Goal: Task Accomplishment & Management: Manage account settings

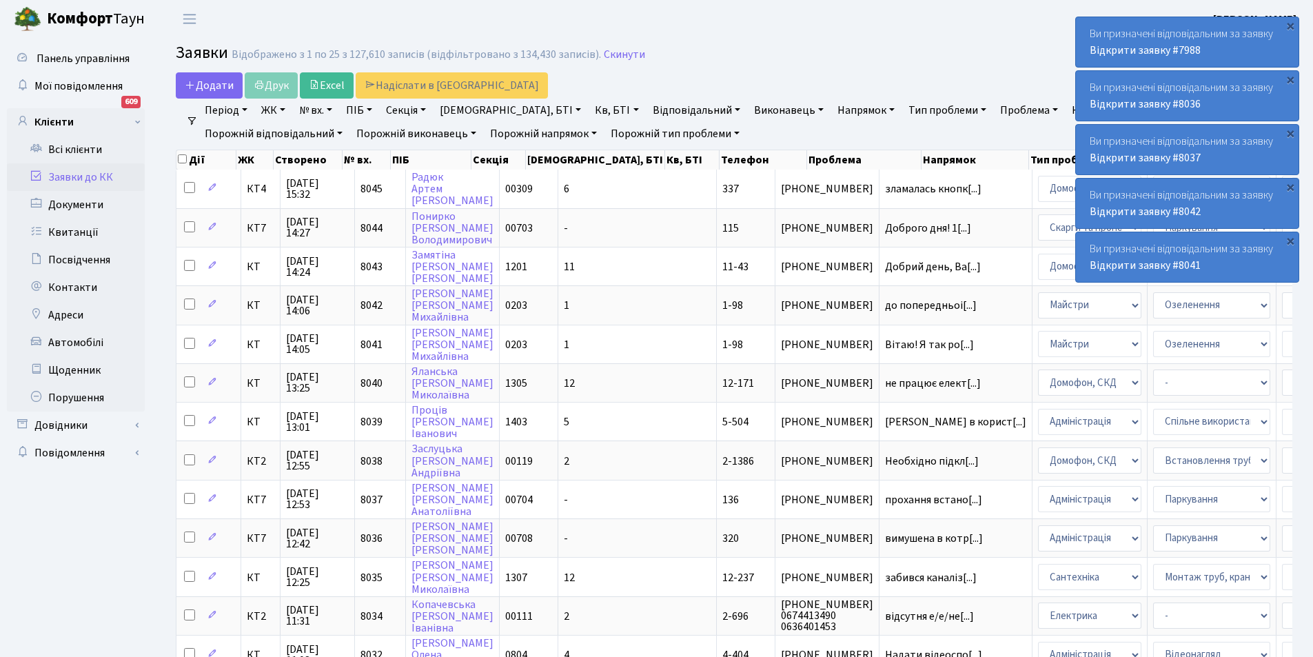
select select "25"
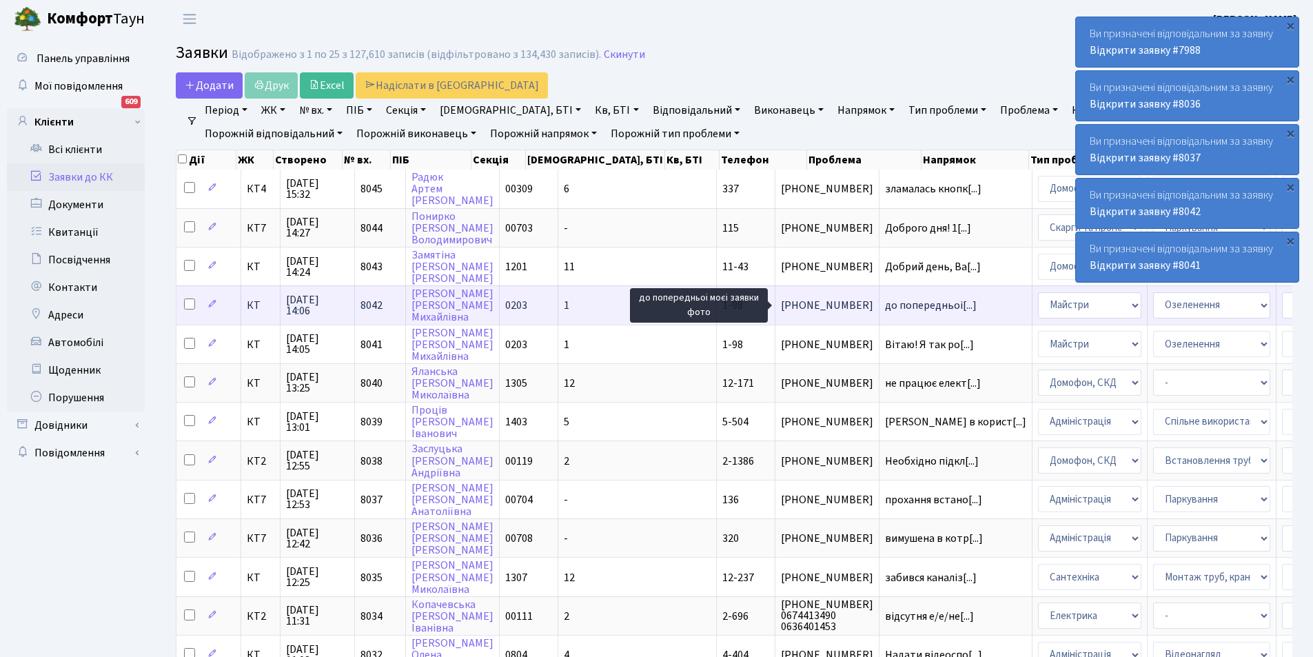
click at [885, 305] on span "до попередньоі[...]" at bounding box center [931, 305] width 92 height 15
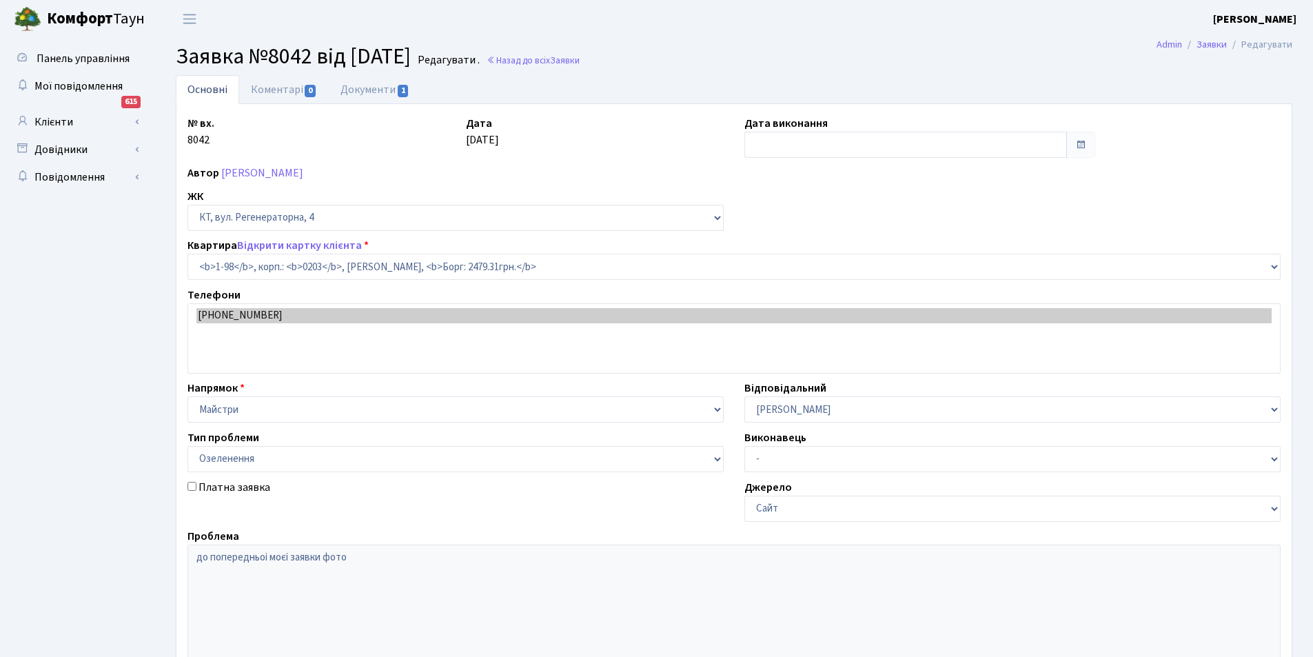
select select "98"
select select "65"
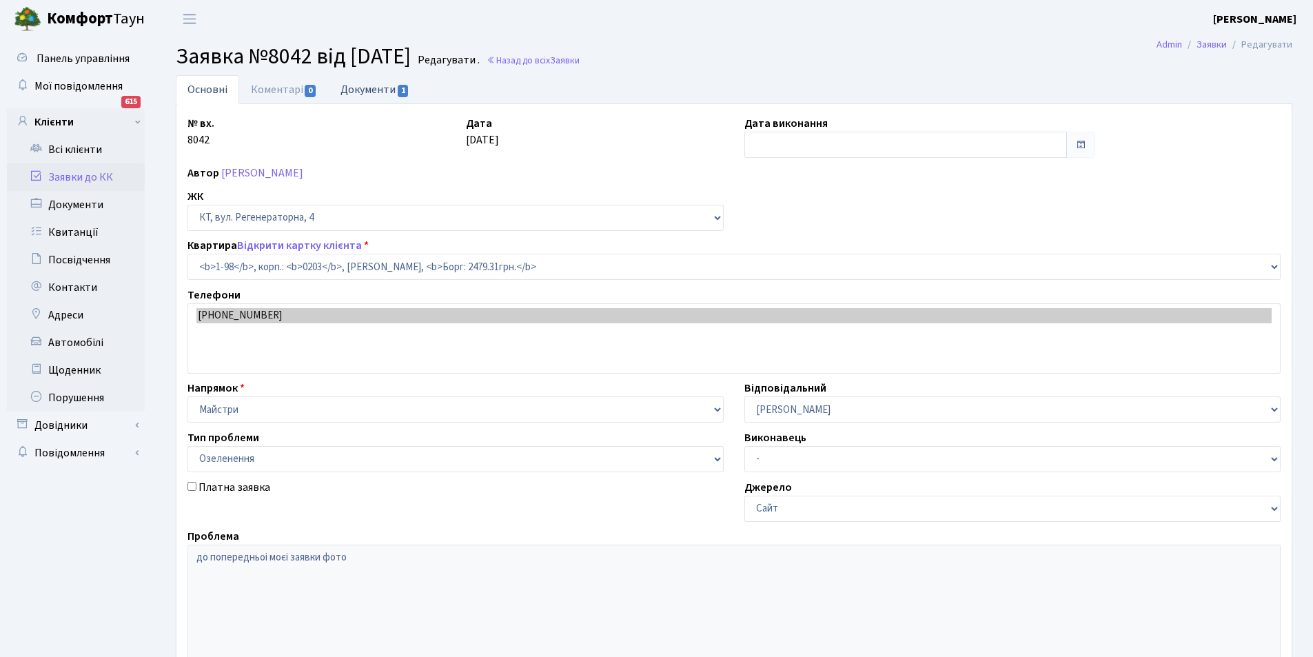
click at [372, 93] on link "Документи 1" at bounding box center [375, 89] width 92 height 28
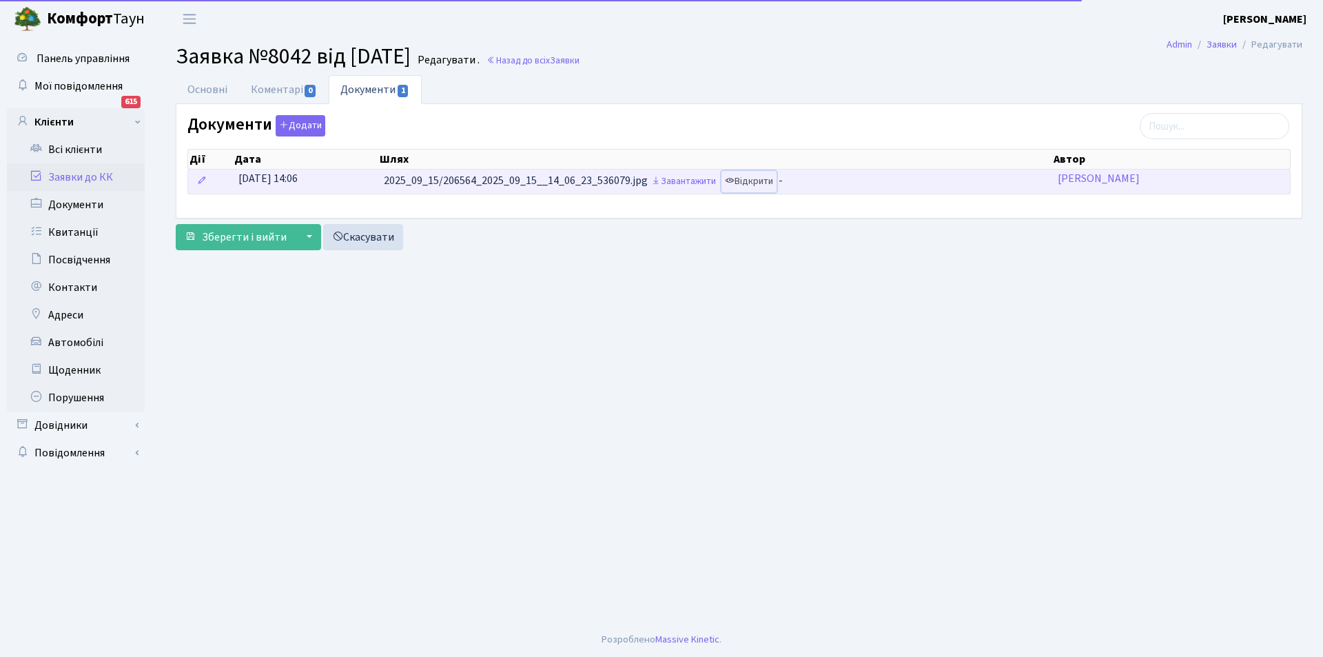
click at [762, 183] on link "Відкрити" at bounding box center [749, 181] width 55 height 21
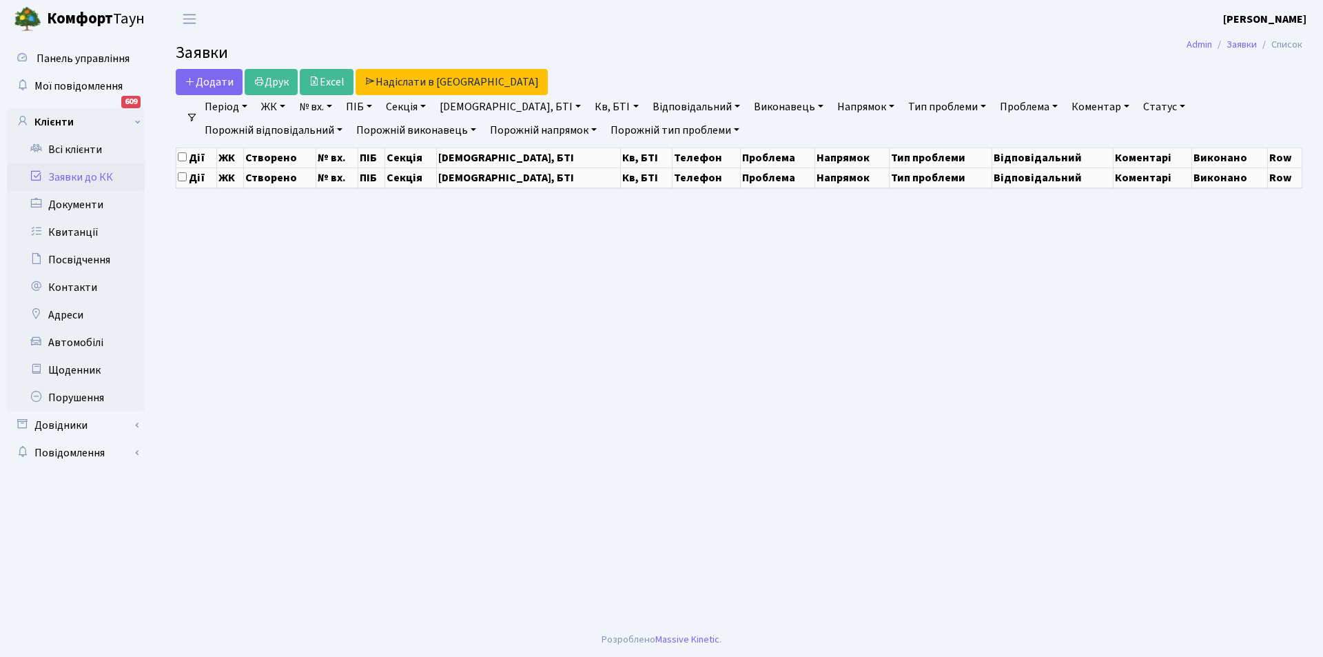
select select "25"
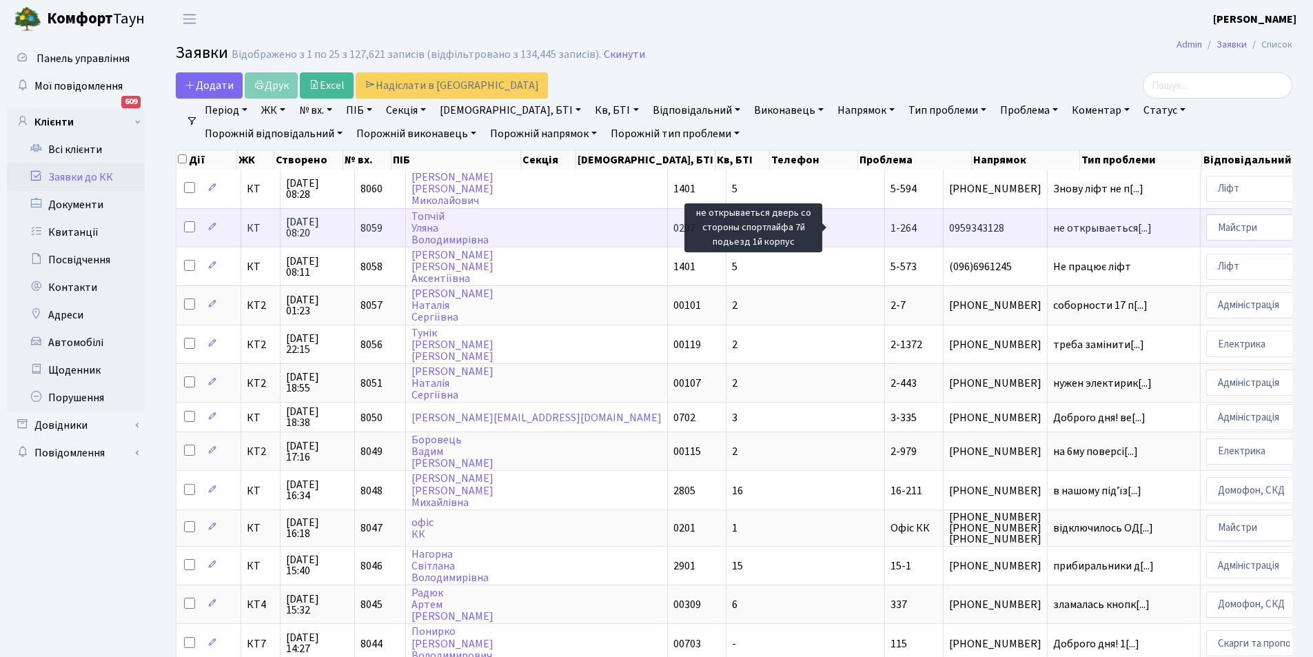
click at [1053, 231] on span "не открываеться[...]" at bounding box center [1102, 228] width 99 height 15
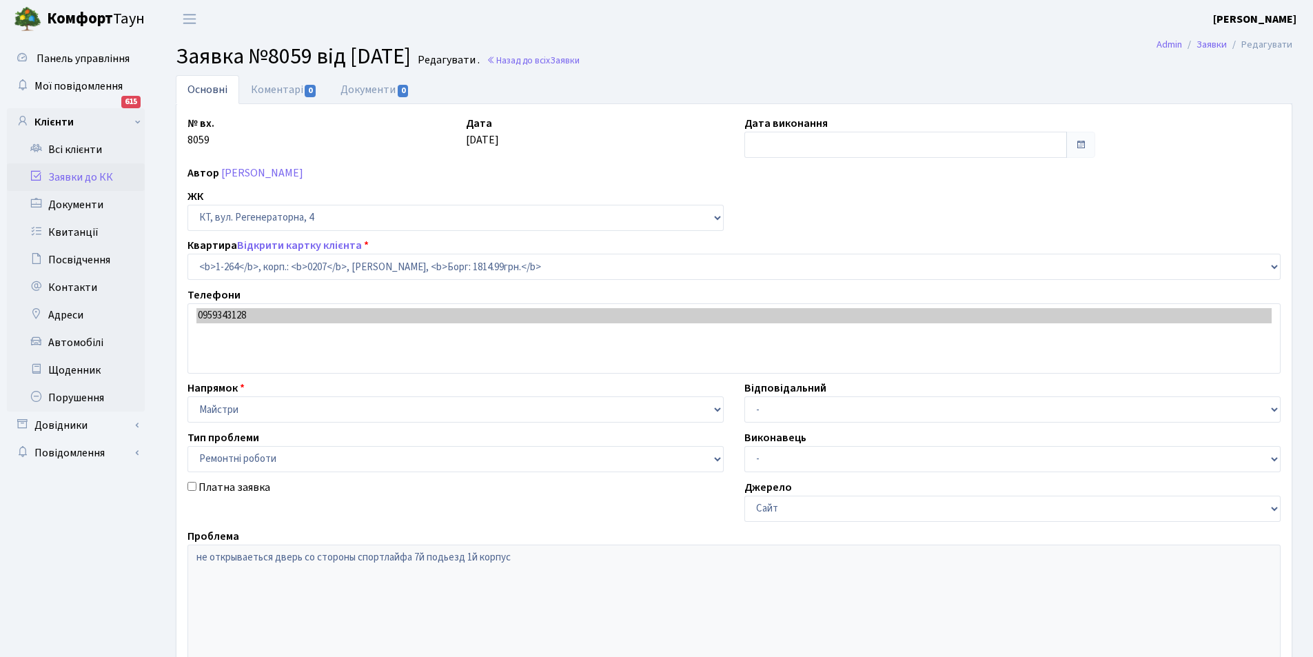
select select "264"
select select "62"
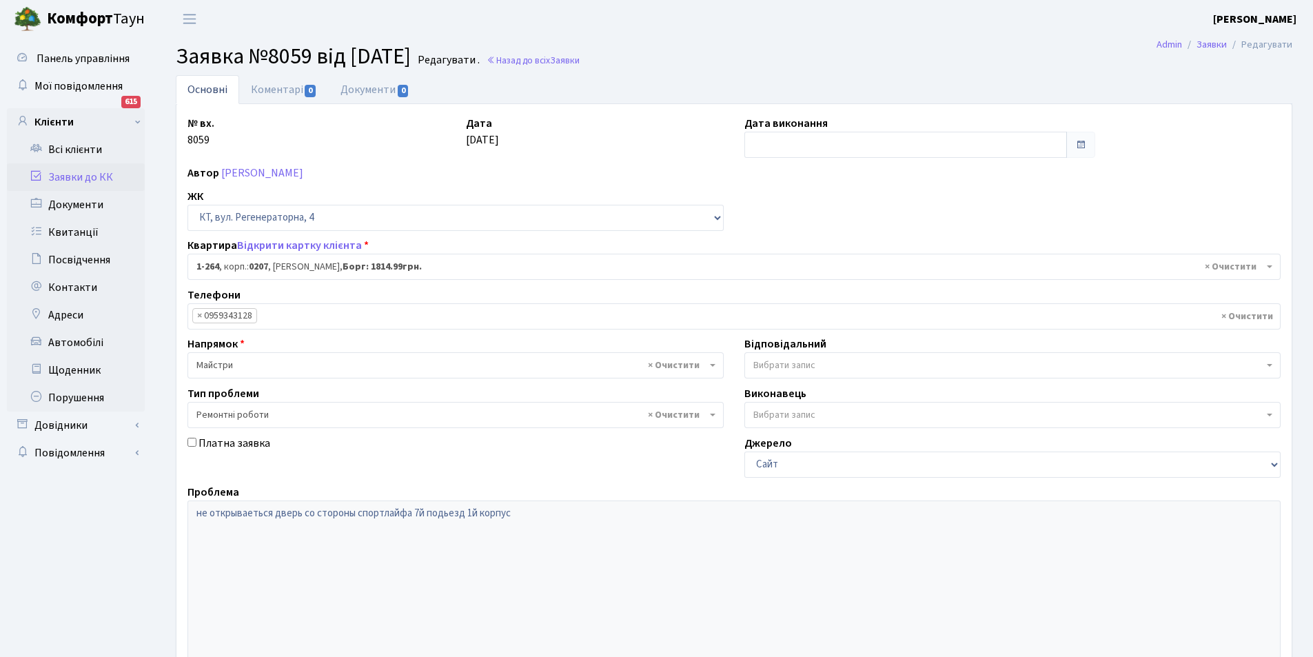
click at [385, 318] on ul "× × 0959343128" at bounding box center [734, 316] width 1092 height 25
click at [93, 342] on link "Автомобілі" at bounding box center [76, 343] width 138 height 28
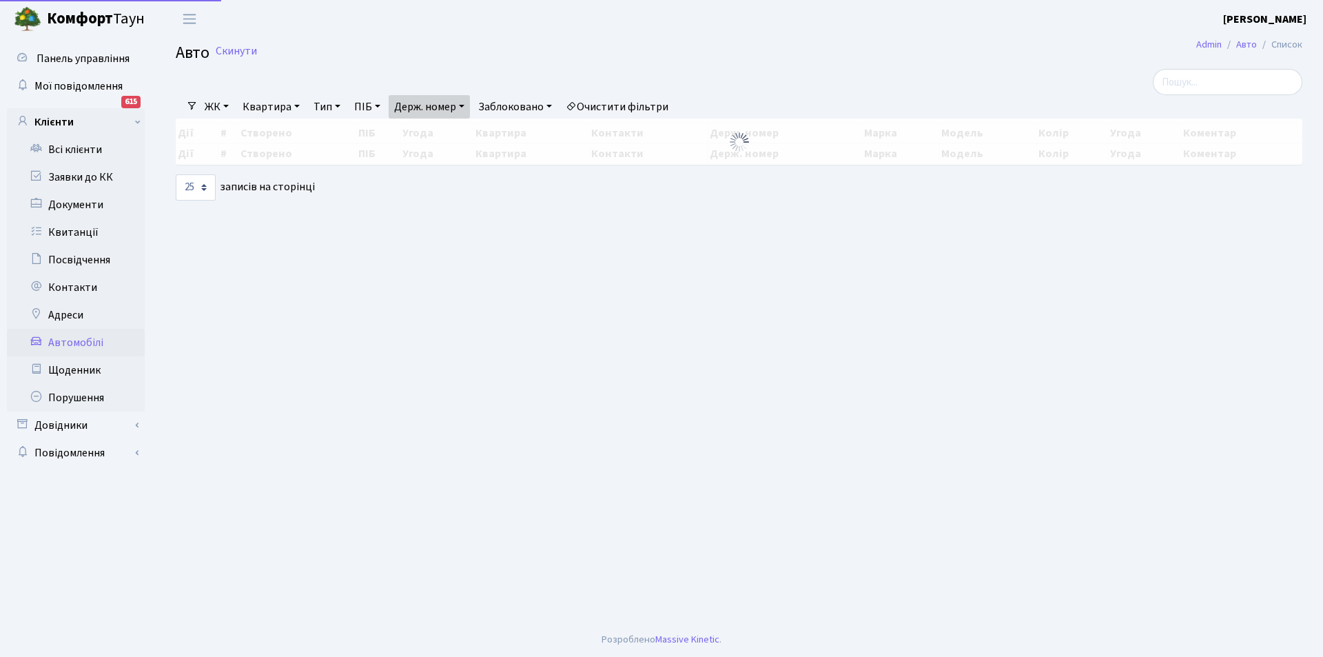
select select "25"
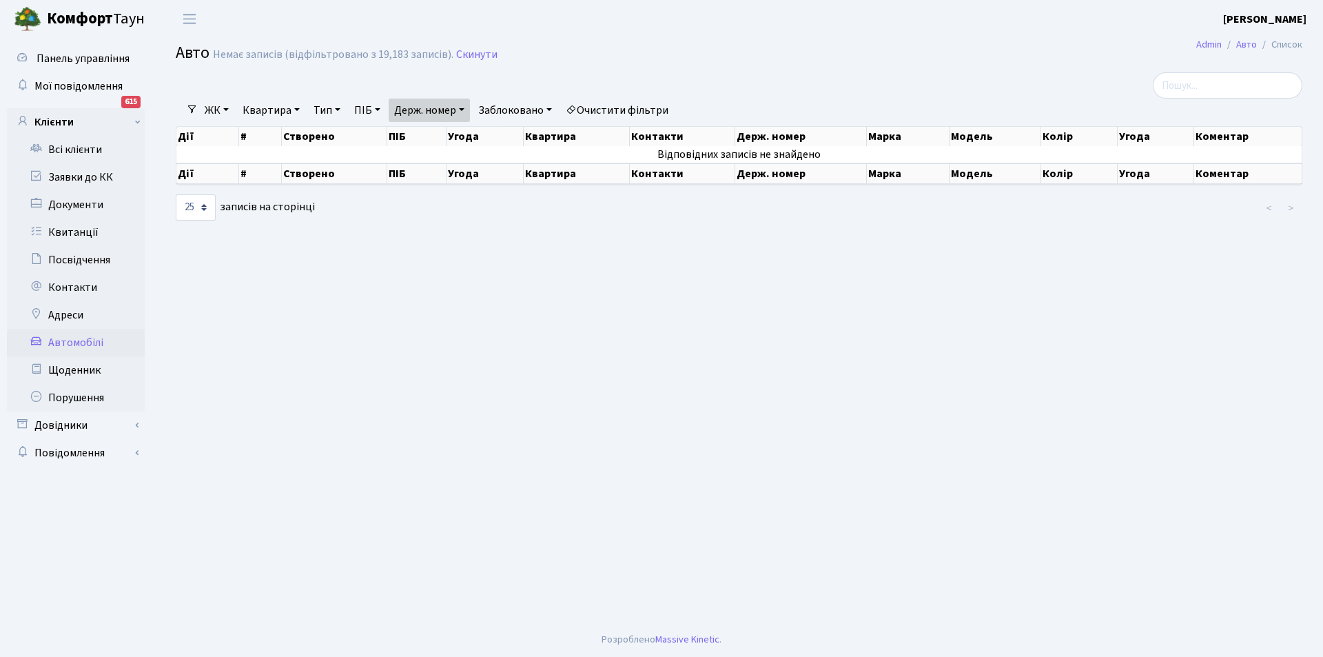
click at [453, 112] on link "Держ. номер" at bounding box center [429, 110] width 81 height 23
click at [489, 139] on icon at bounding box center [483, 137] width 11 height 11
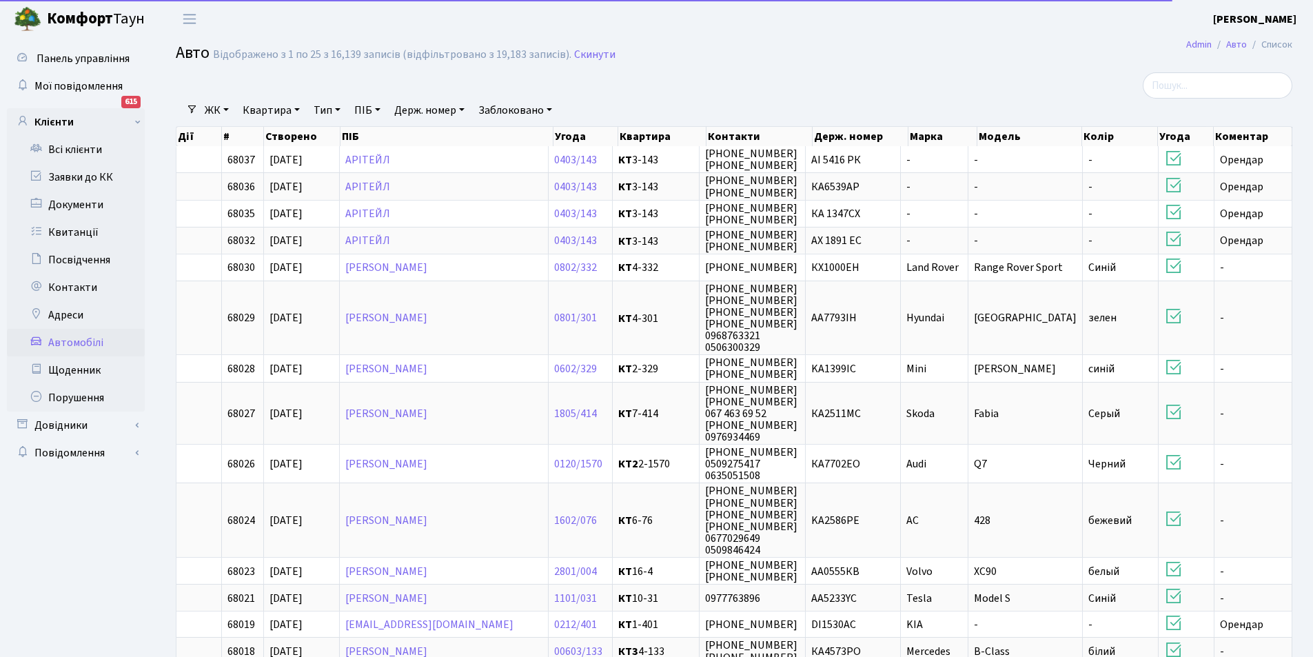
click at [455, 110] on link "Держ. номер" at bounding box center [429, 110] width 81 height 23
click at [444, 136] on input "text" at bounding box center [429, 137] width 81 height 26
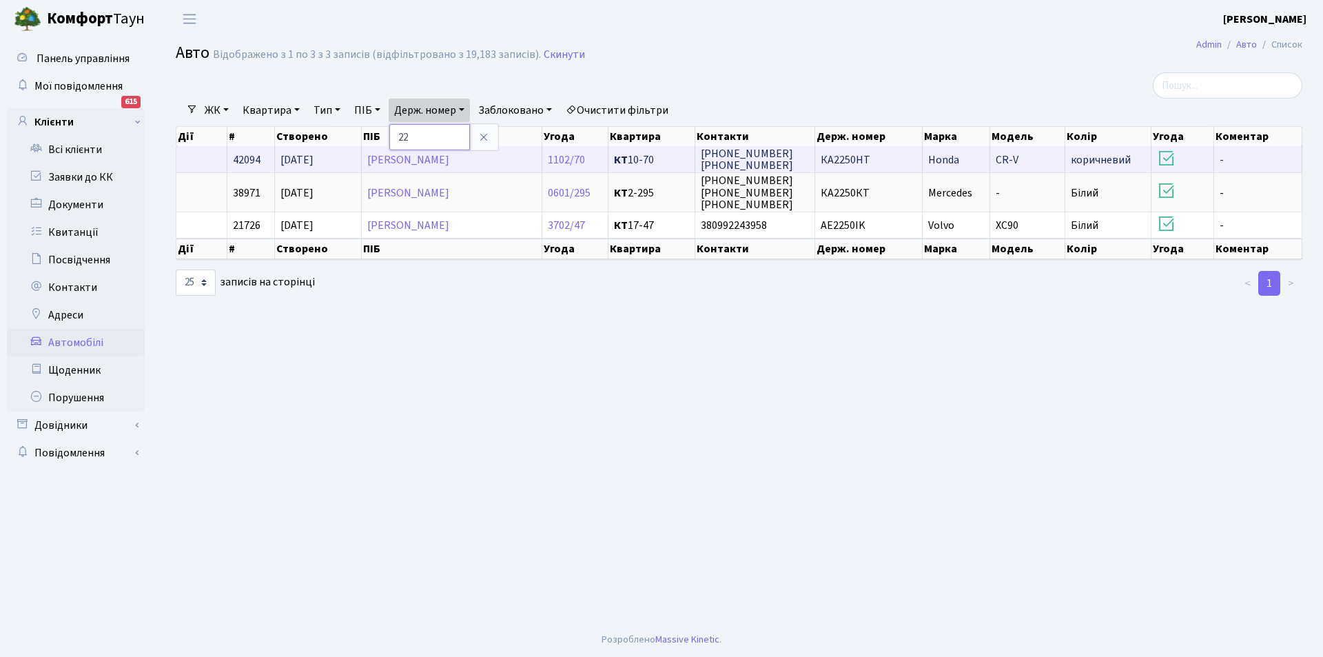
type input "2"
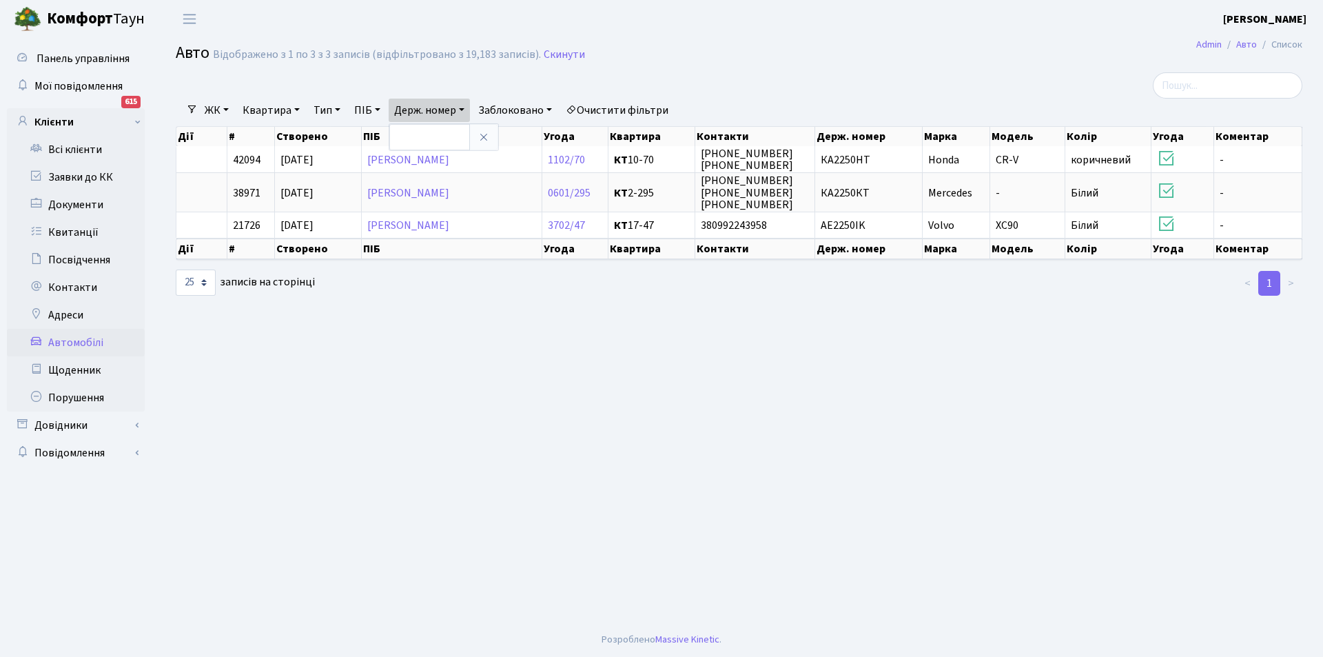
click at [598, 103] on li "Очистити фільтри" at bounding box center [617, 110] width 114 height 23
click at [95, 155] on link "Всі клієнти" at bounding box center [76, 150] width 138 height 28
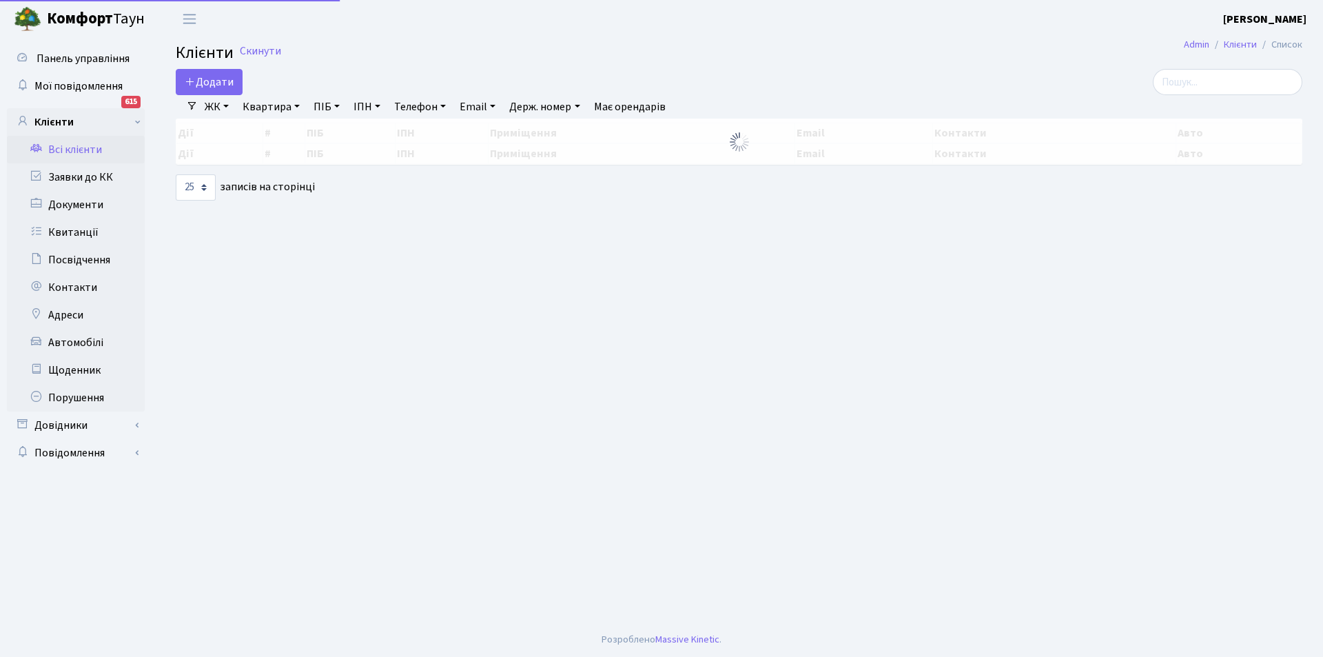
select select "25"
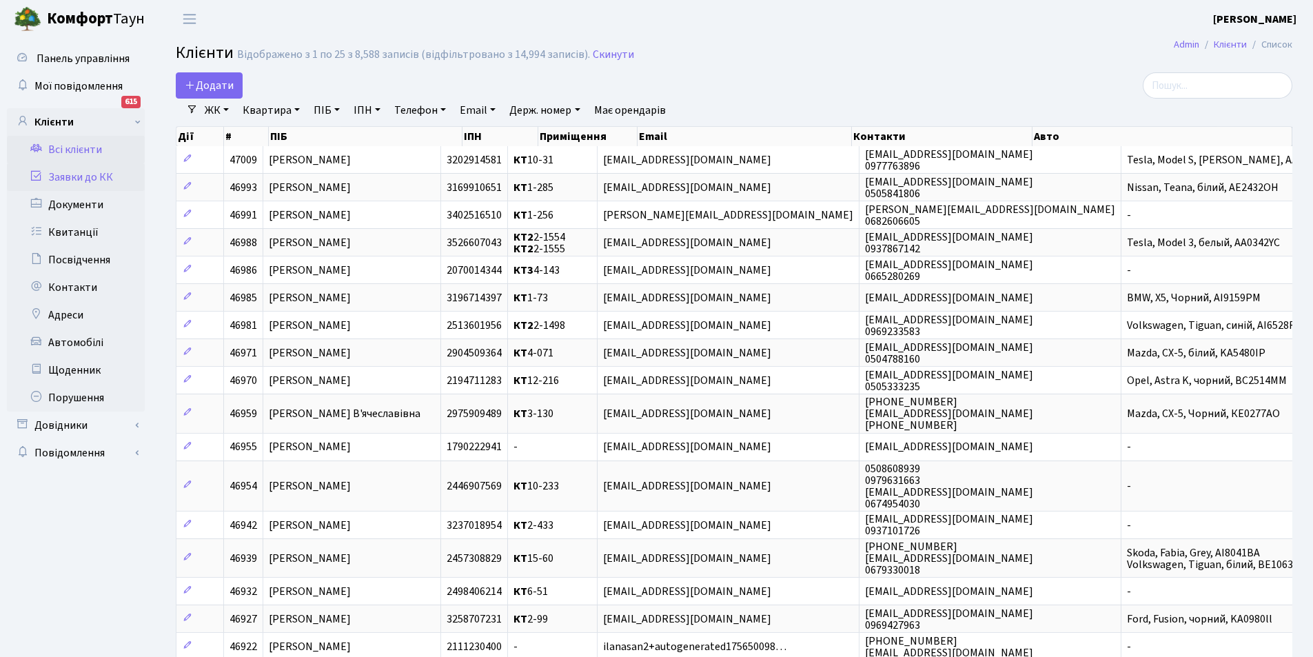
click at [90, 181] on link "Заявки до КК" at bounding box center [76, 177] width 138 height 28
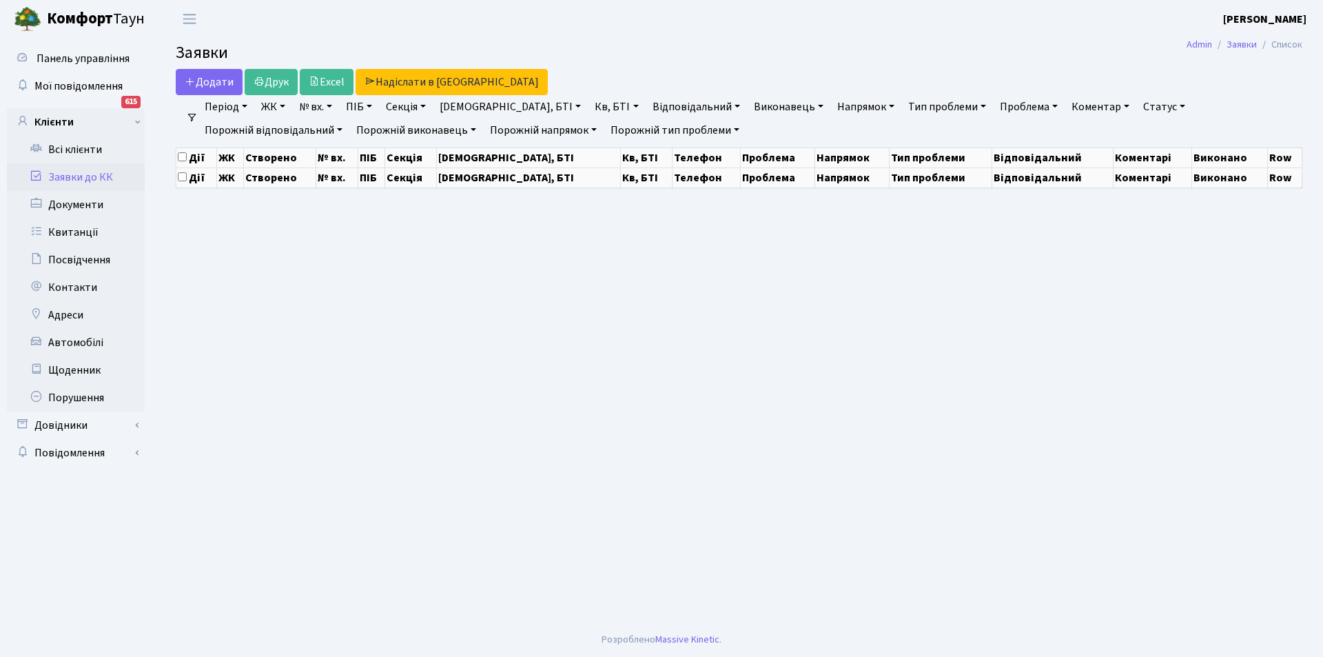
select select "25"
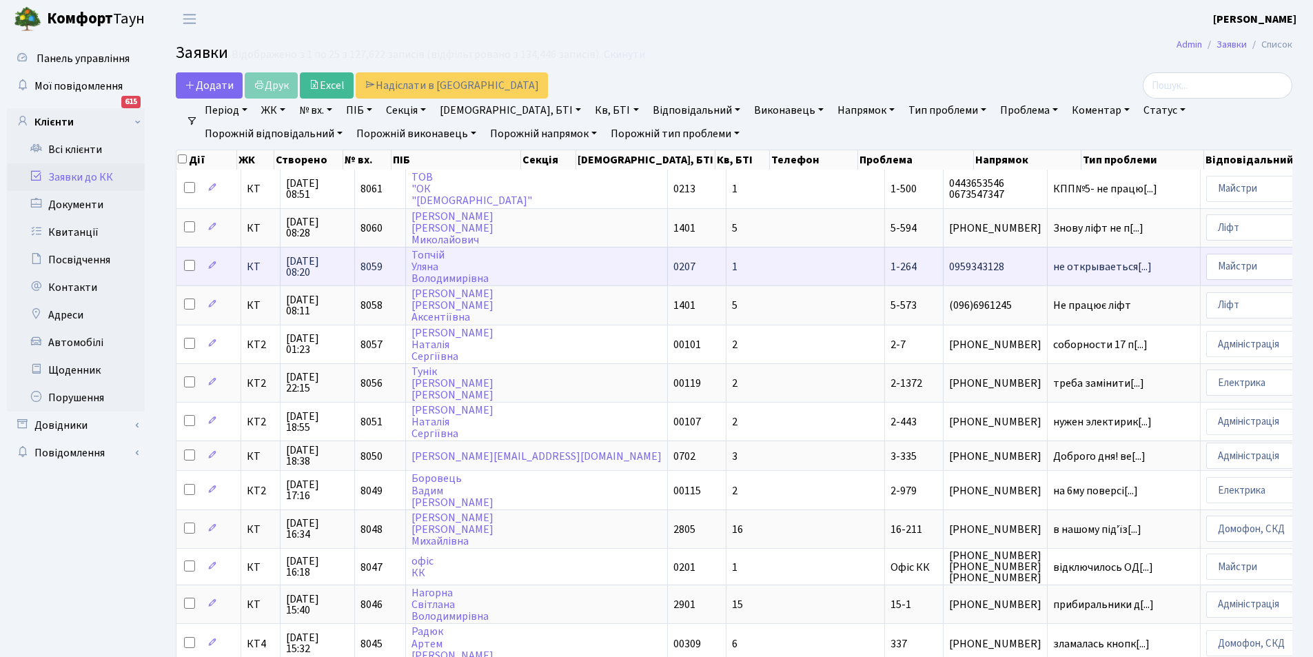
click at [949, 261] on span "0959343128" at bounding box center [995, 266] width 92 height 11
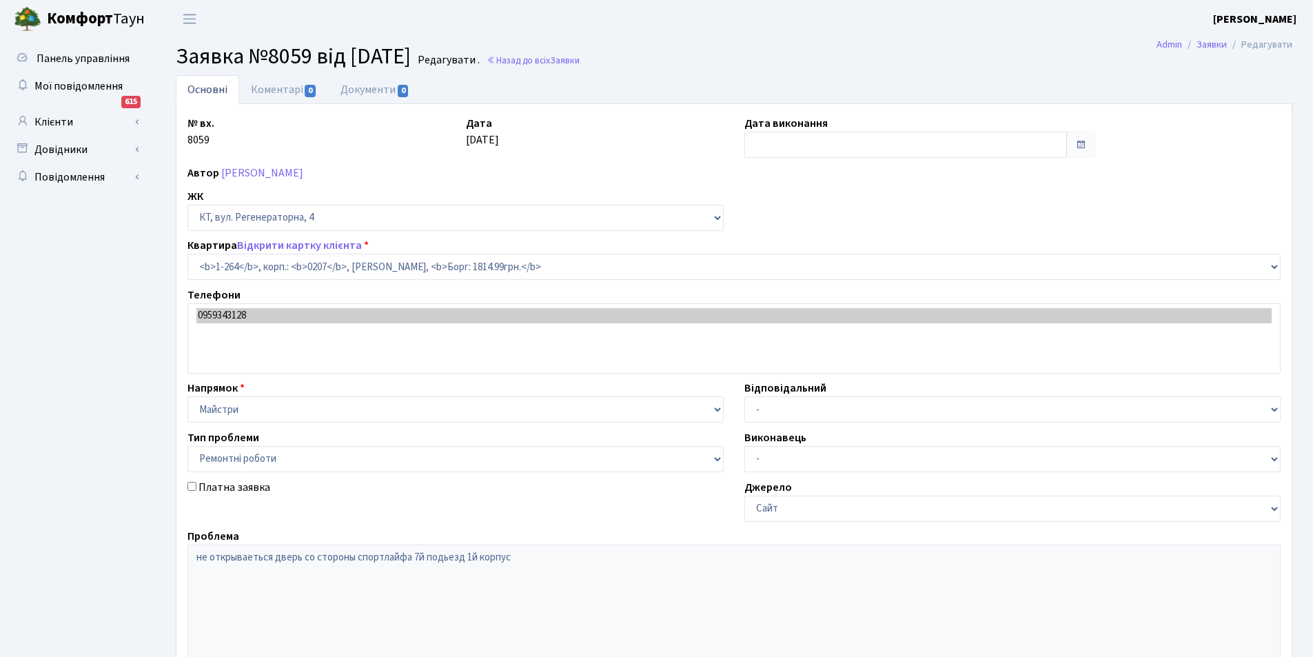
select select "264"
select select "62"
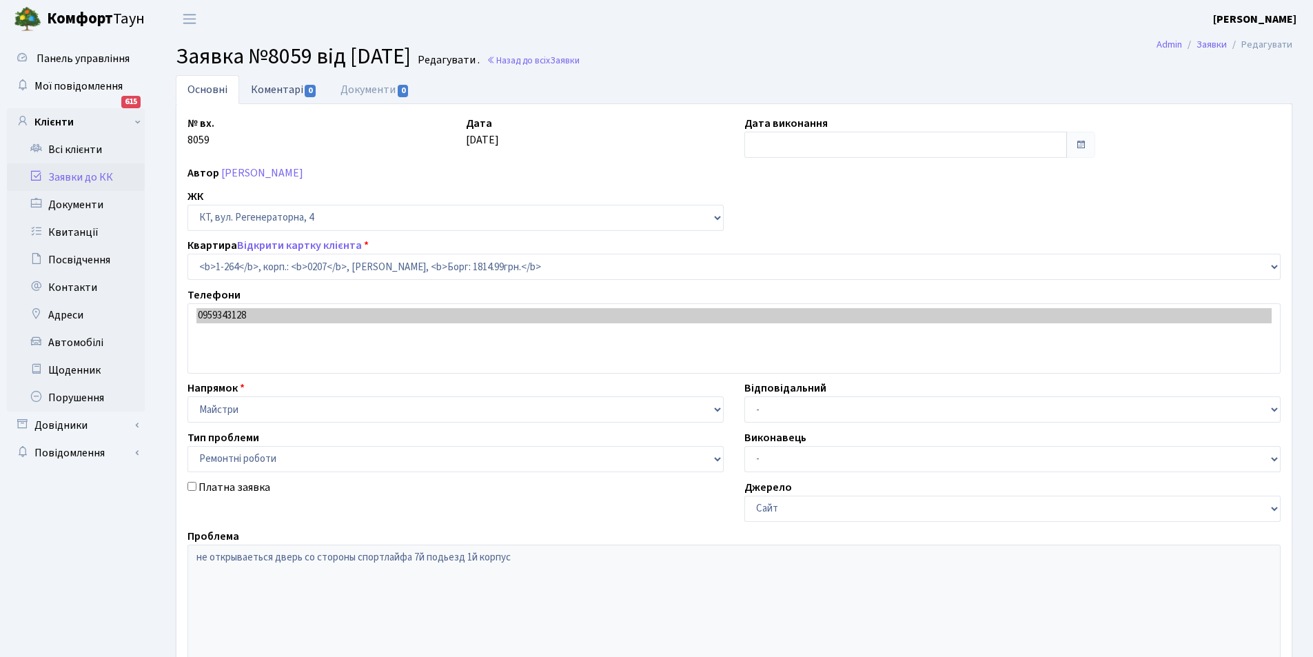
click at [278, 86] on link "Коментарі 0" at bounding box center [284, 89] width 90 height 28
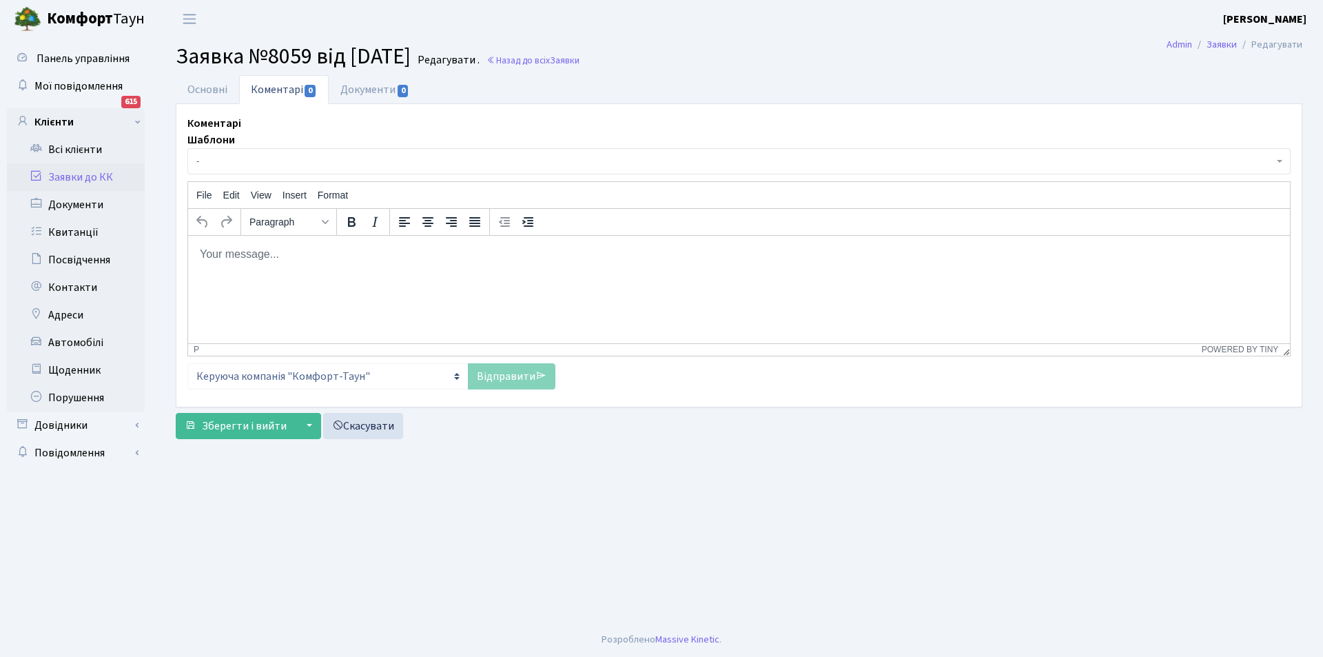
click at [252, 266] on html at bounding box center [739, 253] width 1102 height 37
drag, startPoint x: 505, startPoint y: 387, endPoint x: 295, endPoint y: 4, distance: 437.1
click at [505, 387] on link "Відправити" at bounding box center [512, 376] width 88 height 26
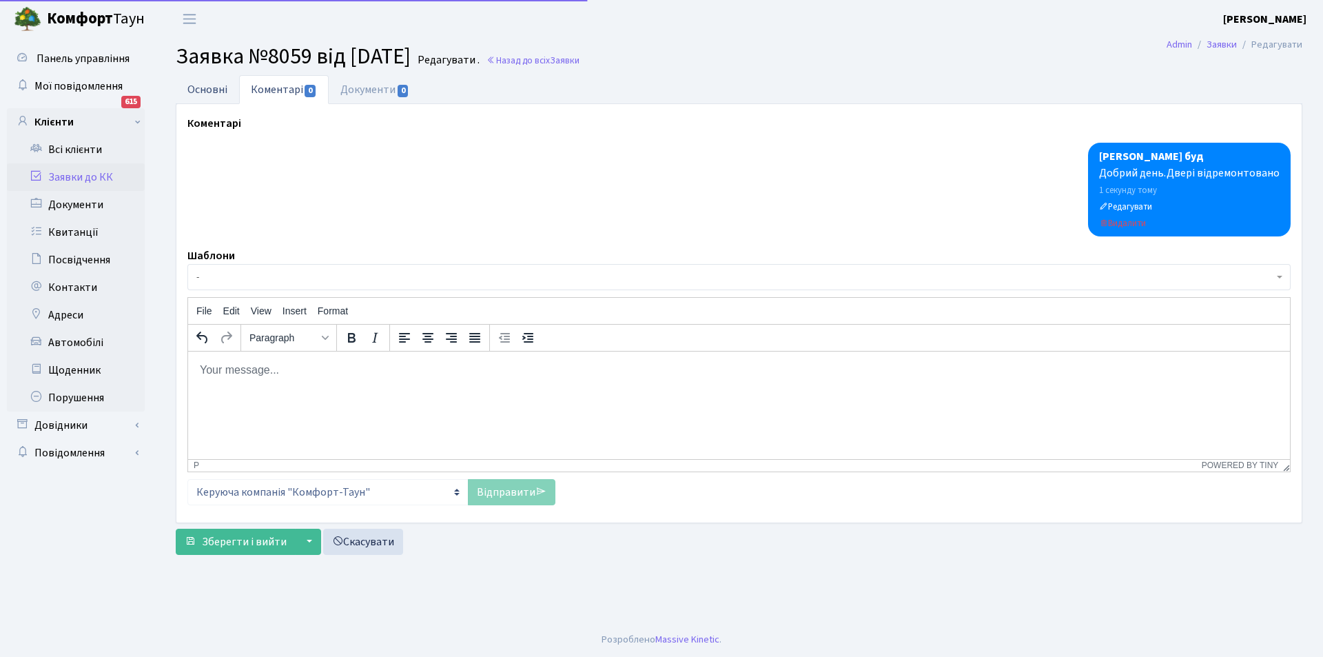
click at [218, 92] on link "Основні" at bounding box center [207, 89] width 63 height 28
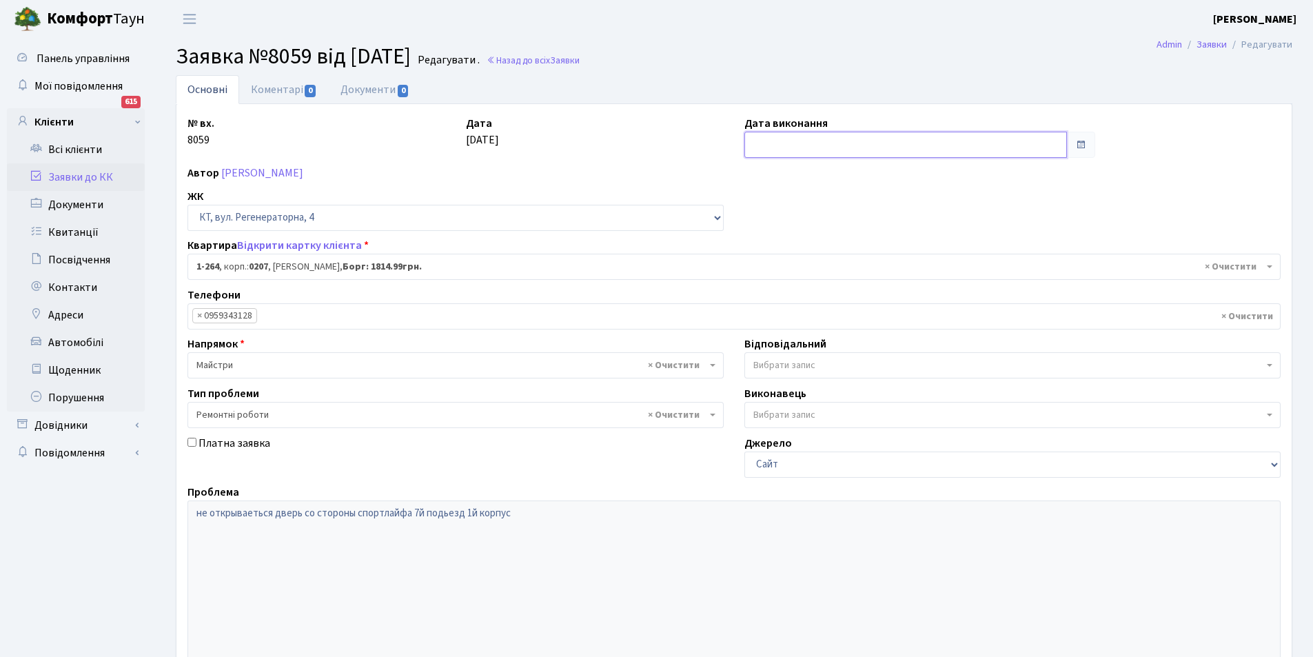
click at [904, 136] on input "text" at bounding box center [905, 145] width 323 height 26
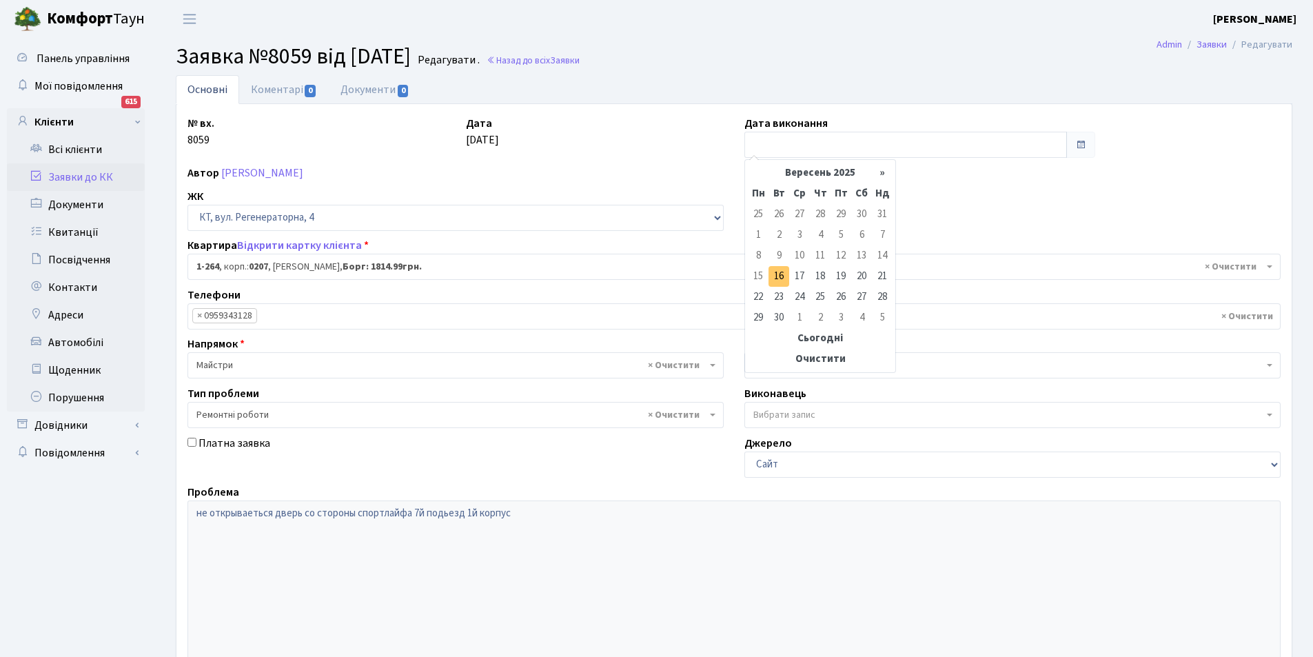
click at [788, 273] on td "16" at bounding box center [778, 276] width 21 height 21
type input "[DATE]"
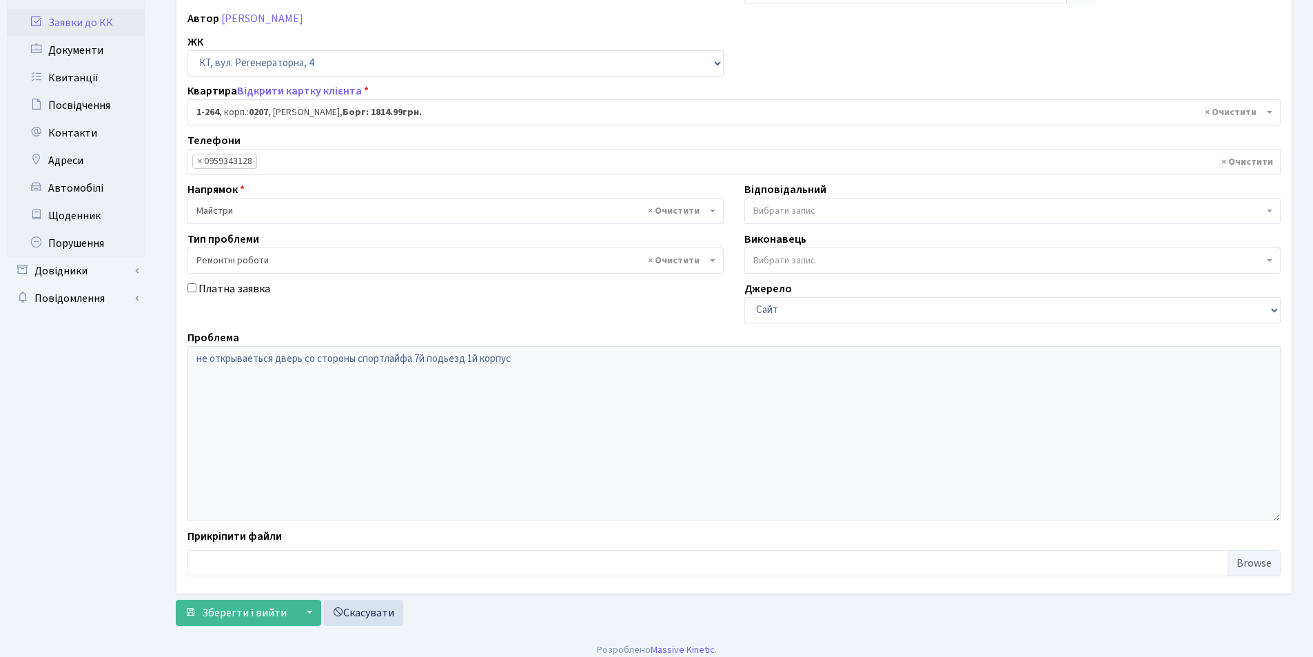
scroll to position [165, 0]
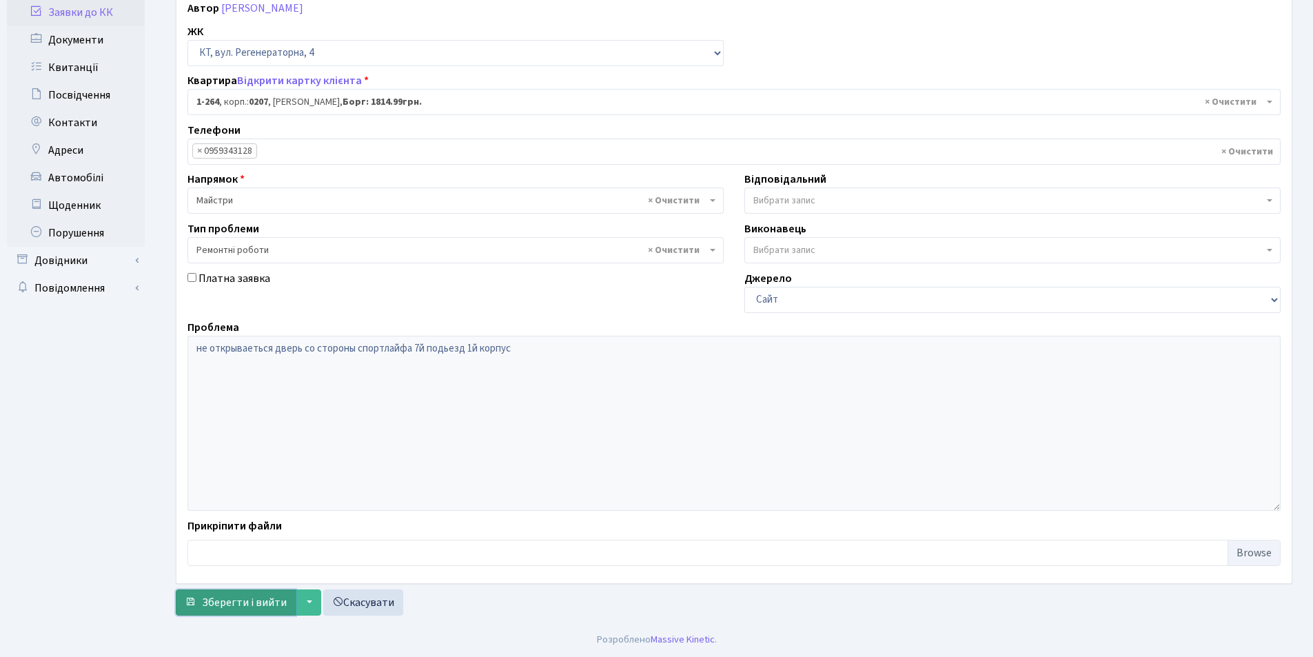
click at [224, 598] on span "Зберегти і вийти" at bounding box center [244, 602] width 85 height 15
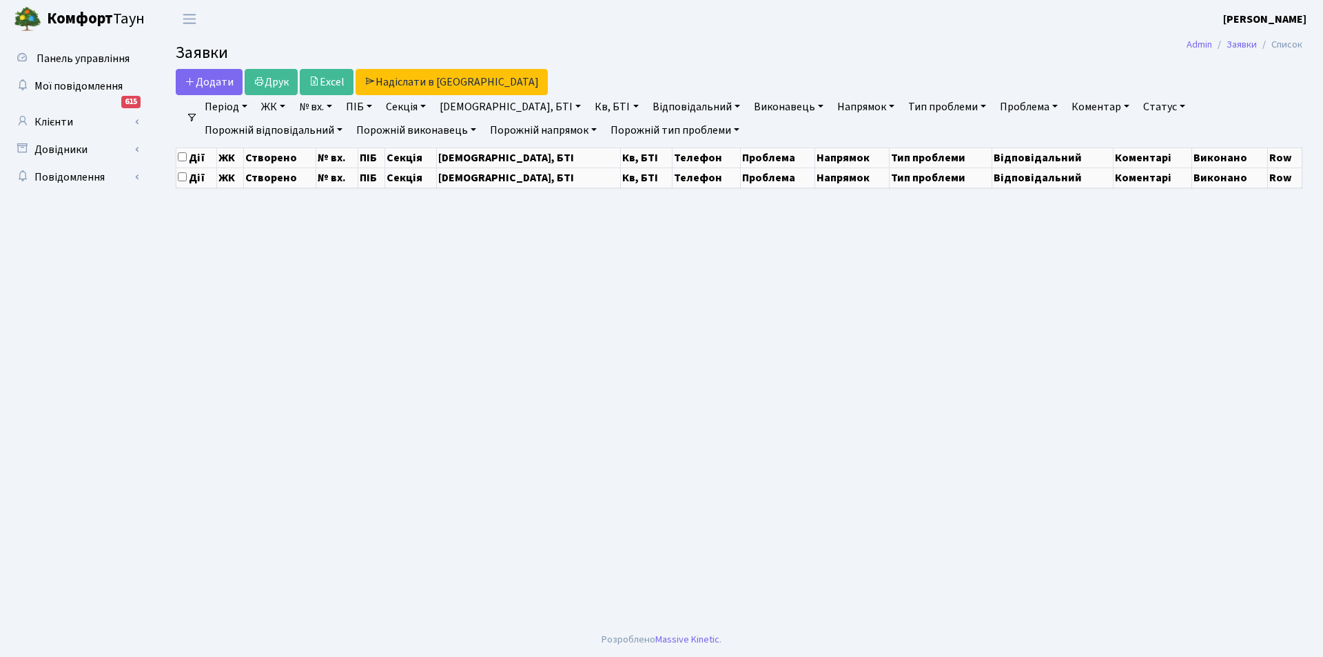
select select "25"
